Goal: Check status: Check status

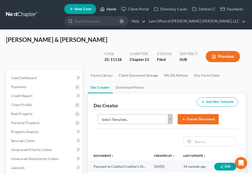
click at [108, 9] on link "Home" at bounding box center [108, 9] width 21 height 9
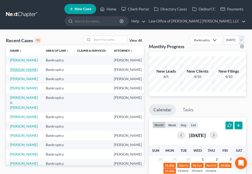
click at [16, 72] on link "[PERSON_NAME]" at bounding box center [24, 70] width 28 height 4
select select "6"
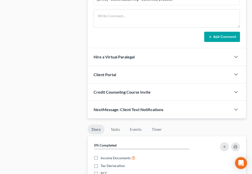
scroll to position [385, 0]
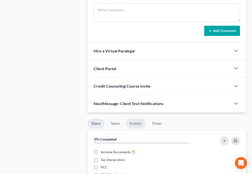
click at [135, 125] on link "Events" at bounding box center [136, 124] width 20 height 10
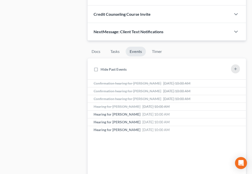
scroll to position [467, 0]
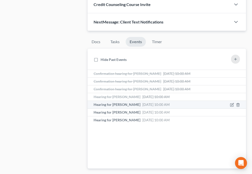
click at [142, 107] on span "[DATE] 10:00 AM" at bounding box center [155, 105] width 27 height 4
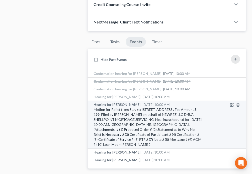
click at [144, 105] on span "[DATE] 10:00 AM" at bounding box center [155, 105] width 27 height 4
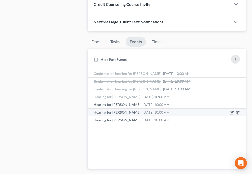
click at [142, 114] on span "[DATE] 10:00 AM" at bounding box center [155, 112] width 27 height 4
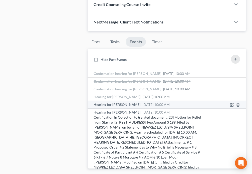
click at [129, 106] on span "Hearing for [PERSON_NAME]" at bounding box center [117, 105] width 47 height 4
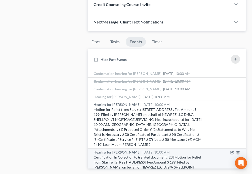
click at [120, 150] on span "Hearing for [PERSON_NAME]" at bounding box center [117, 152] width 47 height 4
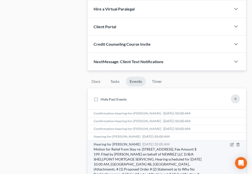
scroll to position [432, 0]
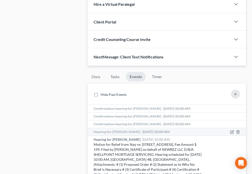
click at [118, 131] on span "Hearing for [PERSON_NAME]" at bounding box center [117, 132] width 47 height 4
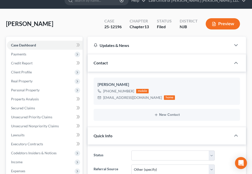
scroll to position [0, 0]
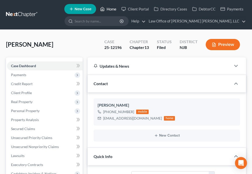
click at [102, 10] on icon at bounding box center [102, 9] width 5 height 6
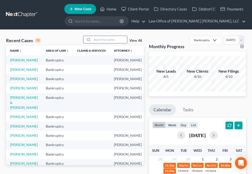
click at [94, 41] on input "search" at bounding box center [109, 39] width 35 height 7
type input "[PERSON_NAME]"
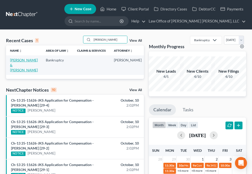
click at [17, 65] on link "[PERSON_NAME] & [PERSON_NAME]" at bounding box center [24, 65] width 28 height 14
select select "6"
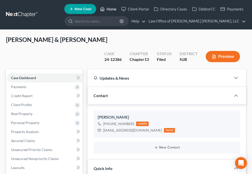
click at [113, 8] on link "Home" at bounding box center [108, 9] width 21 height 9
